Goal: Task Accomplishment & Management: Complete application form

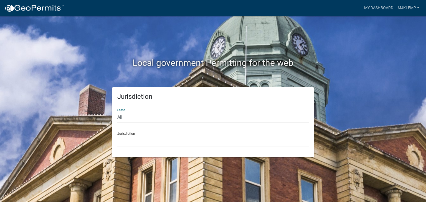
click at [165, 115] on select "All [US_STATE] [US_STATE] [US_STATE] [US_STATE] [US_STATE] [US_STATE] [US_STATE…" at bounding box center [212, 117] width 191 height 11
select select "[US_STATE]"
click at [117, 112] on select "All [US_STATE] [US_STATE] [US_STATE] [US_STATE] [US_STATE] [US_STATE] [US_STATE…" at bounding box center [212, 117] width 191 height 11
click at [155, 140] on select "City of [GEOGRAPHIC_DATA], [US_STATE] City of [GEOGRAPHIC_DATA], [US_STATE] Cit…" at bounding box center [212, 141] width 191 height 11
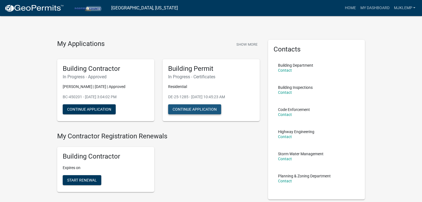
click at [189, 109] on button "Continue Application" at bounding box center [194, 110] width 53 height 10
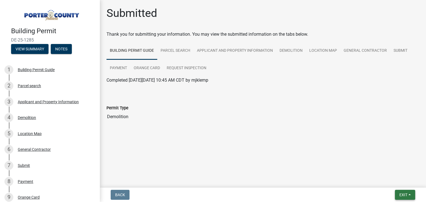
click at [401, 194] on span "Exit" at bounding box center [403, 195] width 8 height 4
click at [393, 179] on button "Save & Exit" at bounding box center [393, 180] width 44 height 13
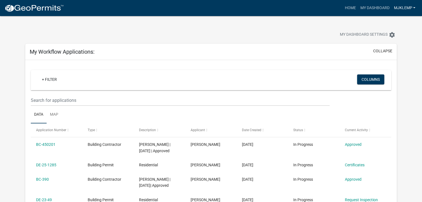
click at [401, 9] on link "mjklemp" at bounding box center [404, 8] width 26 height 11
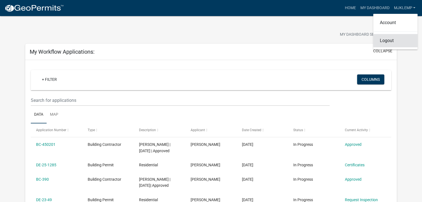
click at [389, 41] on link "Logout" at bounding box center [395, 40] width 44 height 13
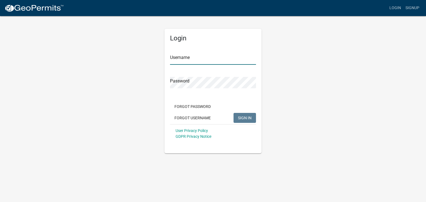
click at [196, 60] on input "Username" at bounding box center [213, 59] width 86 height 11
type input "mjklemp"
click at [234, 113] on button "SIGN IN" at bounding box center [245, 118] width 22 height 10
